Goal: Task Accomplishment & Management: Manage account settings

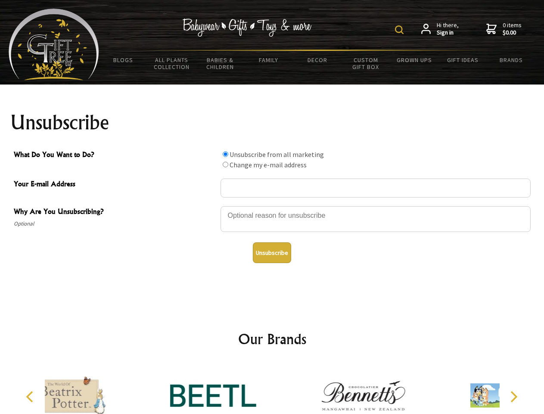
click at [401, 30] on img at bounding box center [399, 29] width 9 height 9
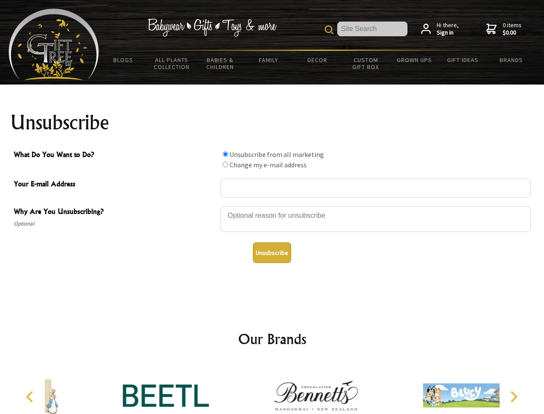
click at [272, 206] on div at bounding box center [376, 220] width 310 height 30
click at [225, 154] on input "What Do You Want to Do?" at bounding box center [226, 154] width 6 height 6
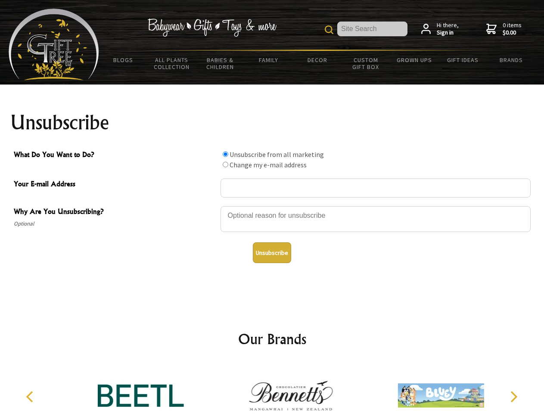
click at [225, 164] on input "What Do You Want to Do?" at bounding box center [226, 165] width 6 height 6
radio input "true"
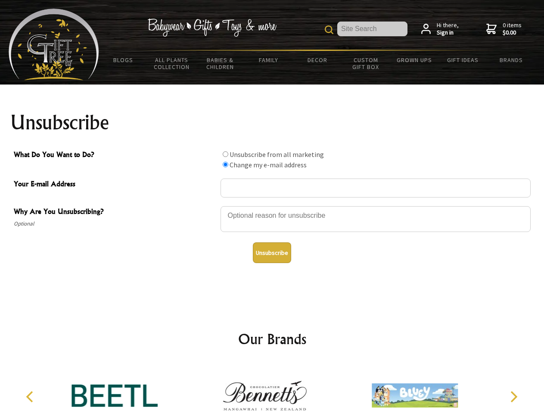
click at [272, 252] on button "Unsubscribe" at bounding box center [272, 252] width 38 height 21
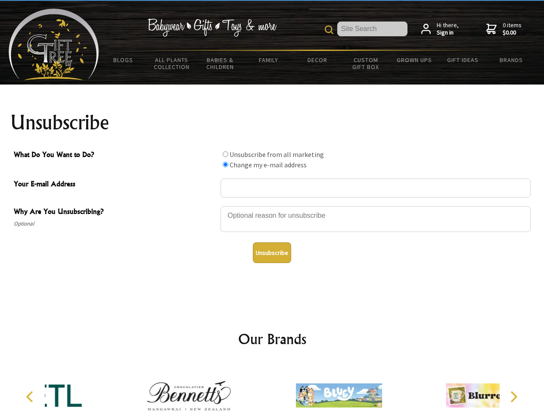
click at [272, 388] on div at bounding box center [339, 396] width 150 height 67
click at [31, 396] on icon "Previous" at bounding box center [30, 396] width 11 height 11
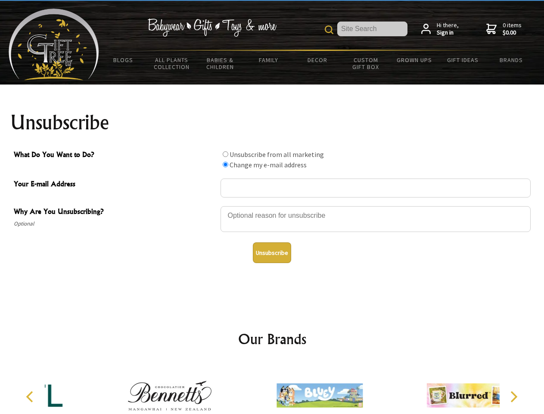
click at [514, 396] on icon "Next" at bounding box center [513, 396] width 11 height 11
